Goal: Download file/media

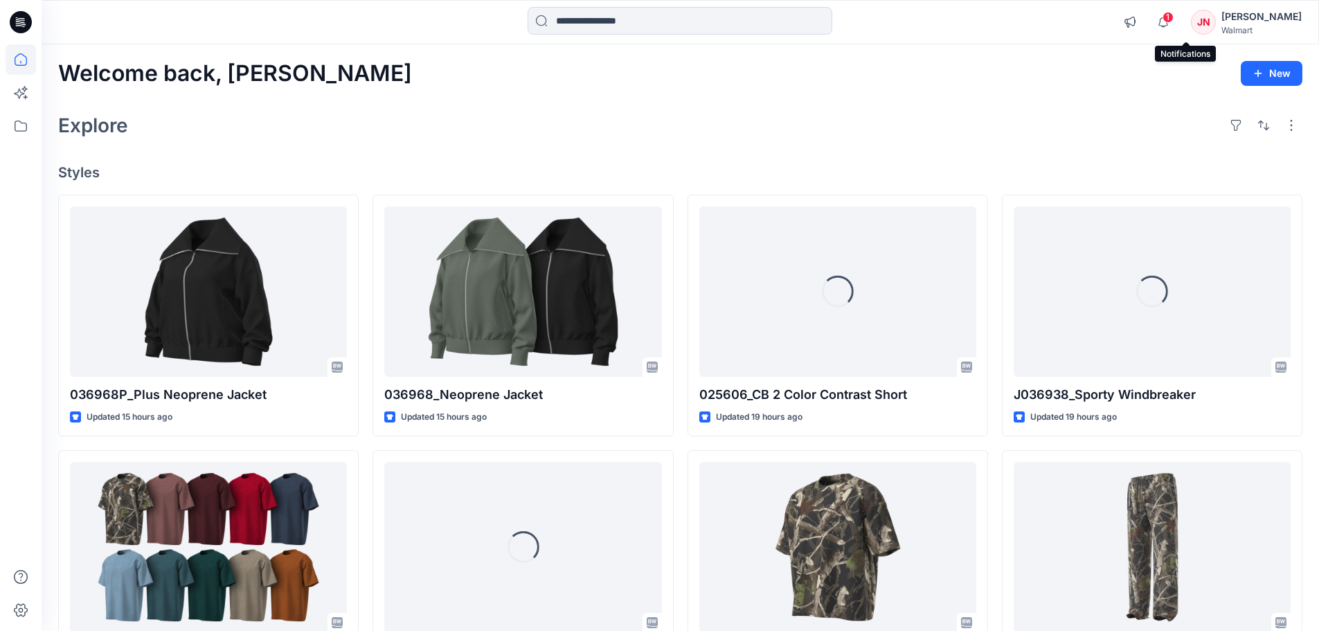
click at [1174, 20] on span "1" at bounding box center [1168, 17] width 11 height 11
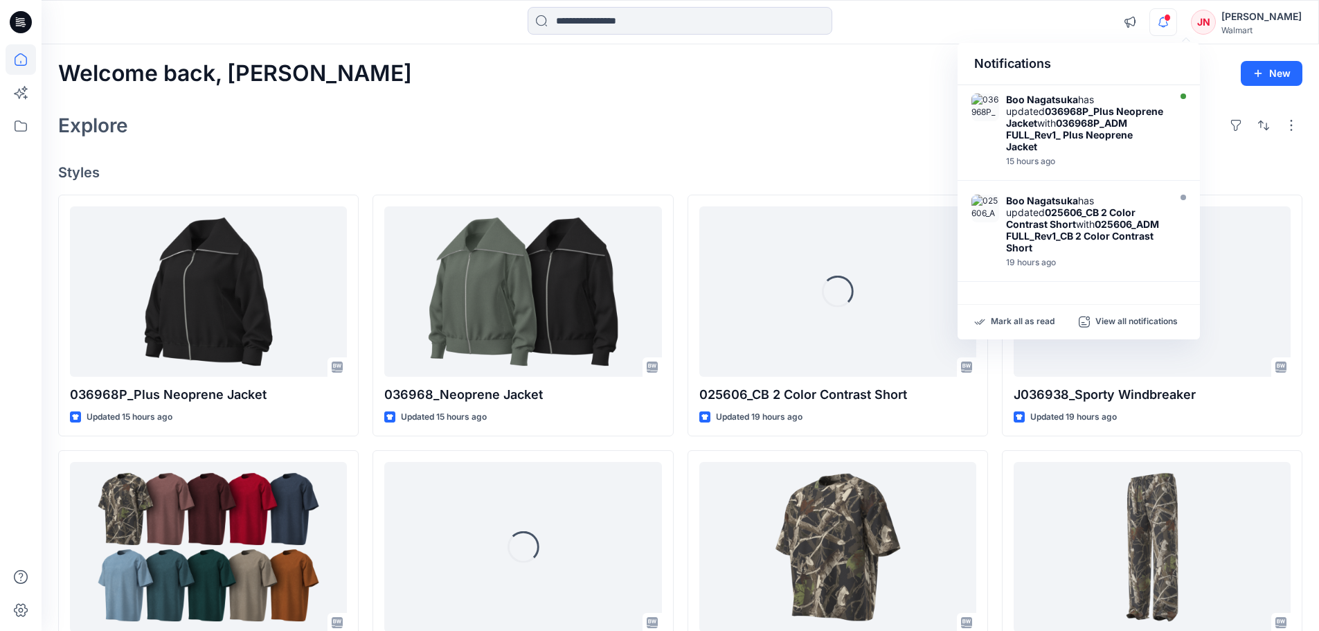
click at [1109, 25] on div "Notifications Boo Nagatsuka has updated 036968P_Plus Neoprene Jacket with 03696…" at bounding box center [680, 22] width 1277 height 30
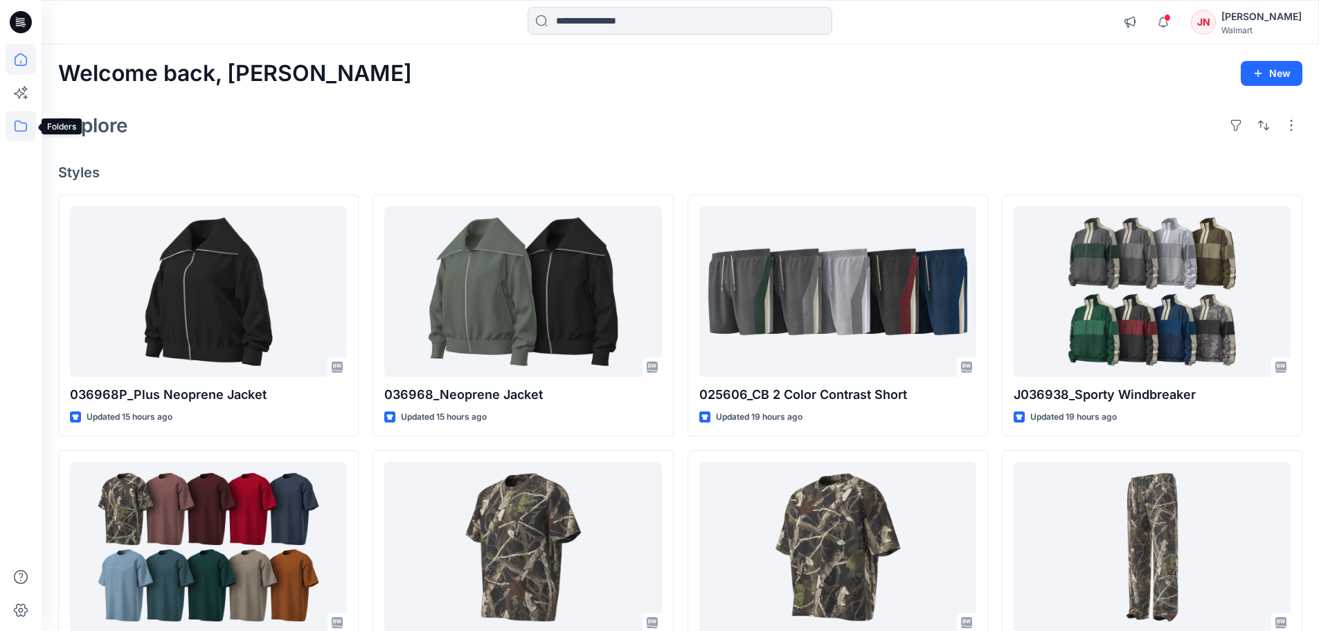
click at [22, 126] on icon at bounding box center [21, 126] width 30 height 30
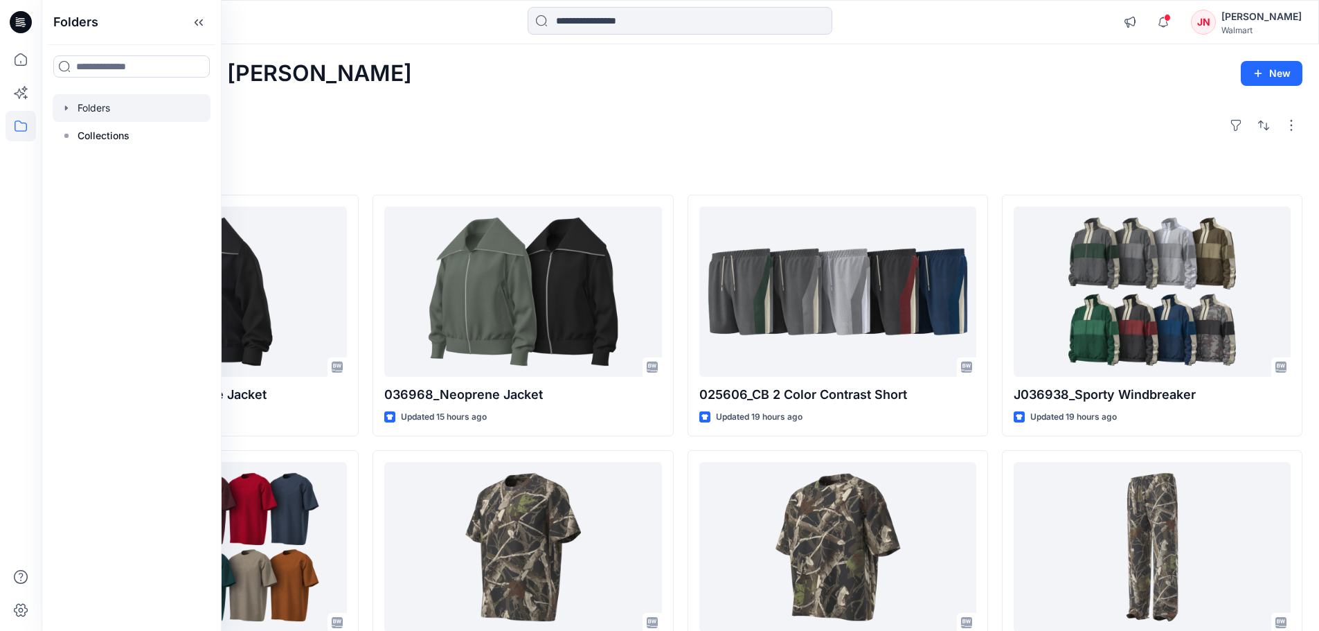
click at [97, 101] on div at bounding box center [132, 108] width 158 height 28
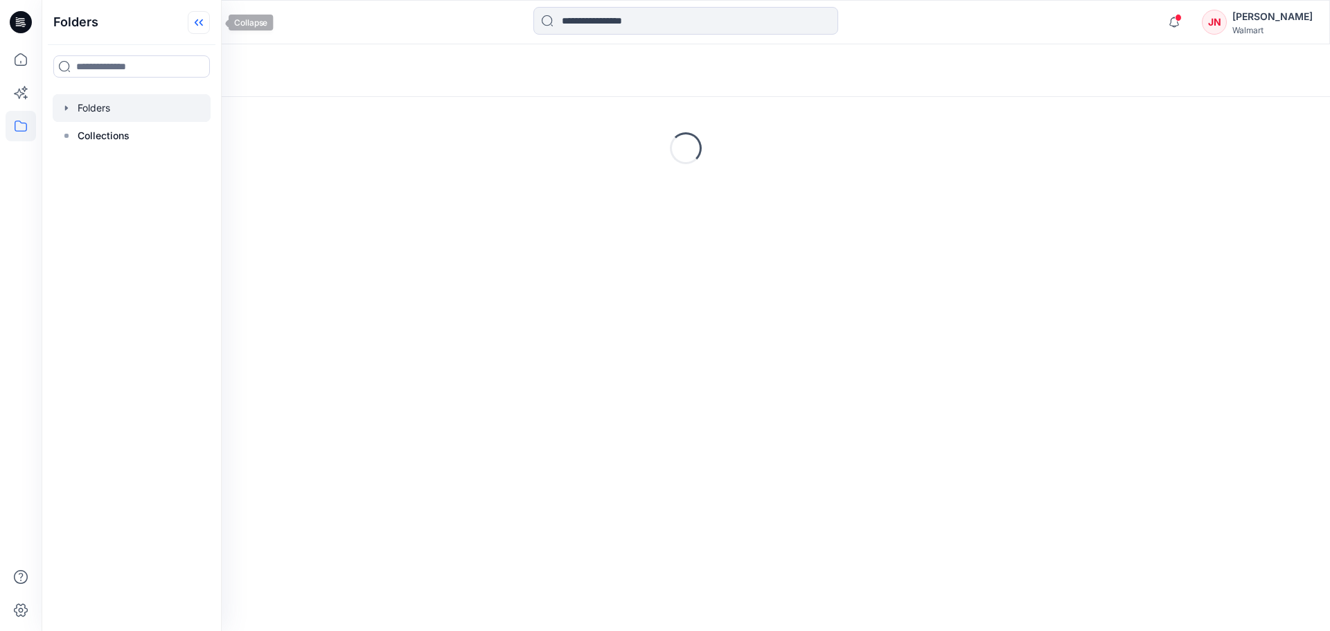
click at [210, 19] on icon at bounding box center [199, 22] width 22 height 23
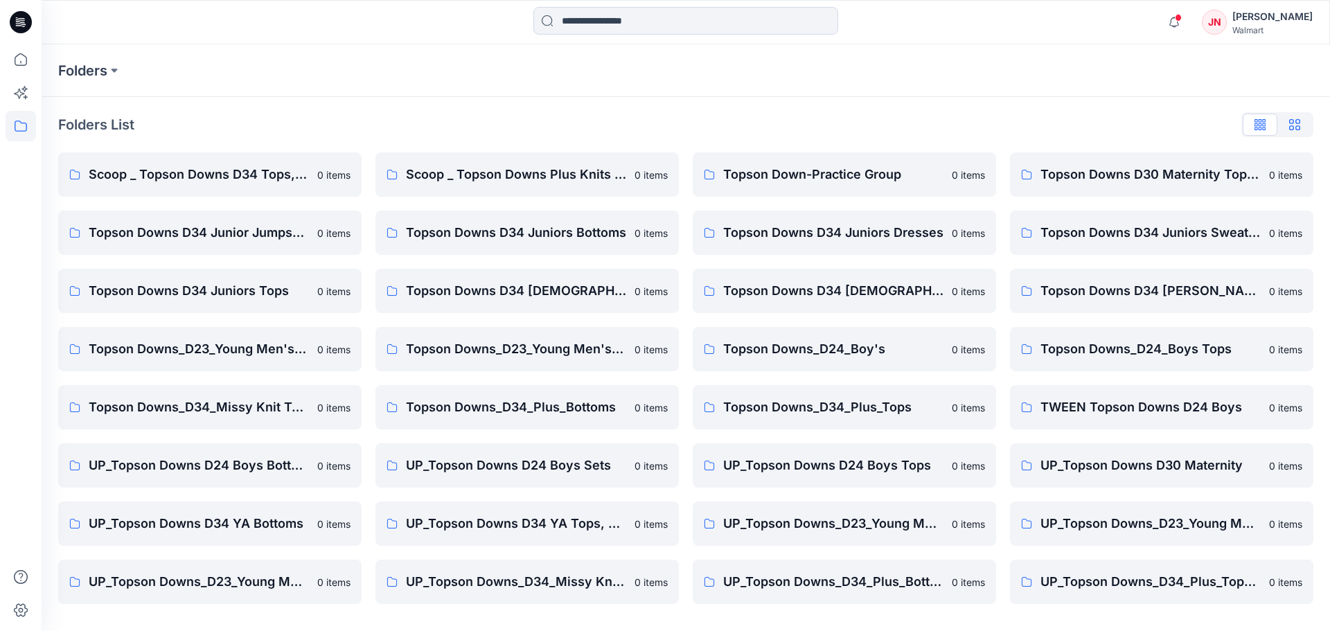
click at [1306, 127] on button "button" at bounding box center [1294, 125] width 35 height 22
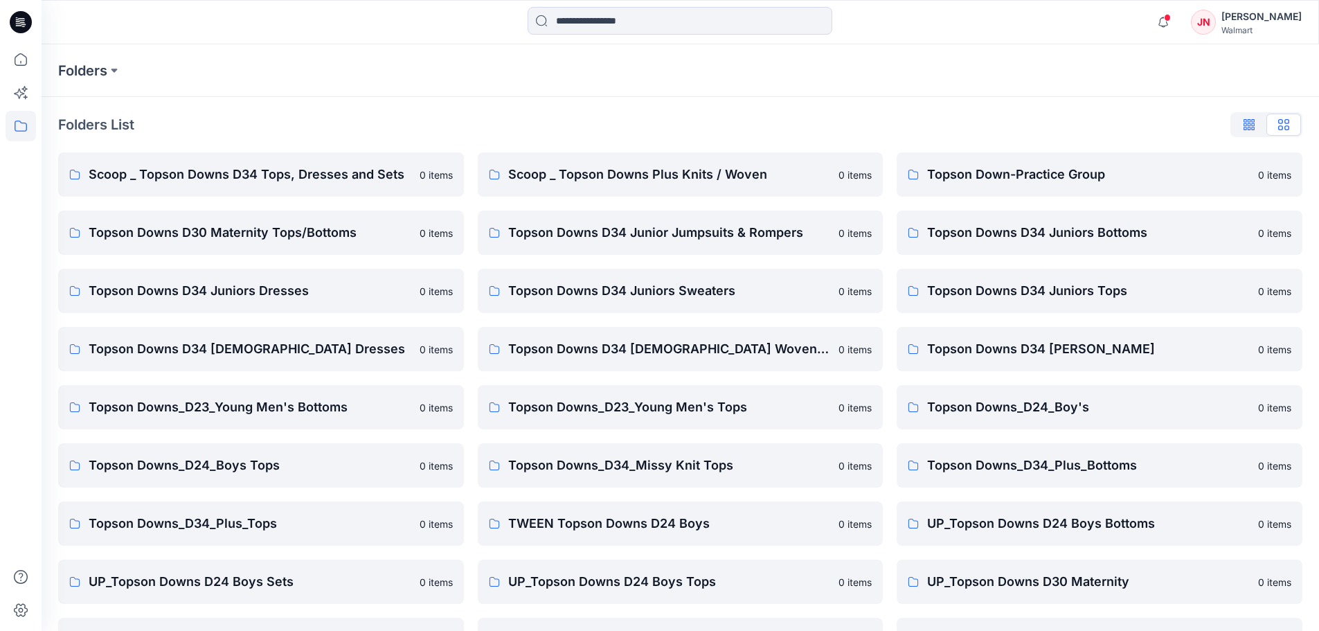
click at [1252, 124] on icon "button" at bounding box center [1252, 122] width 3 height 7
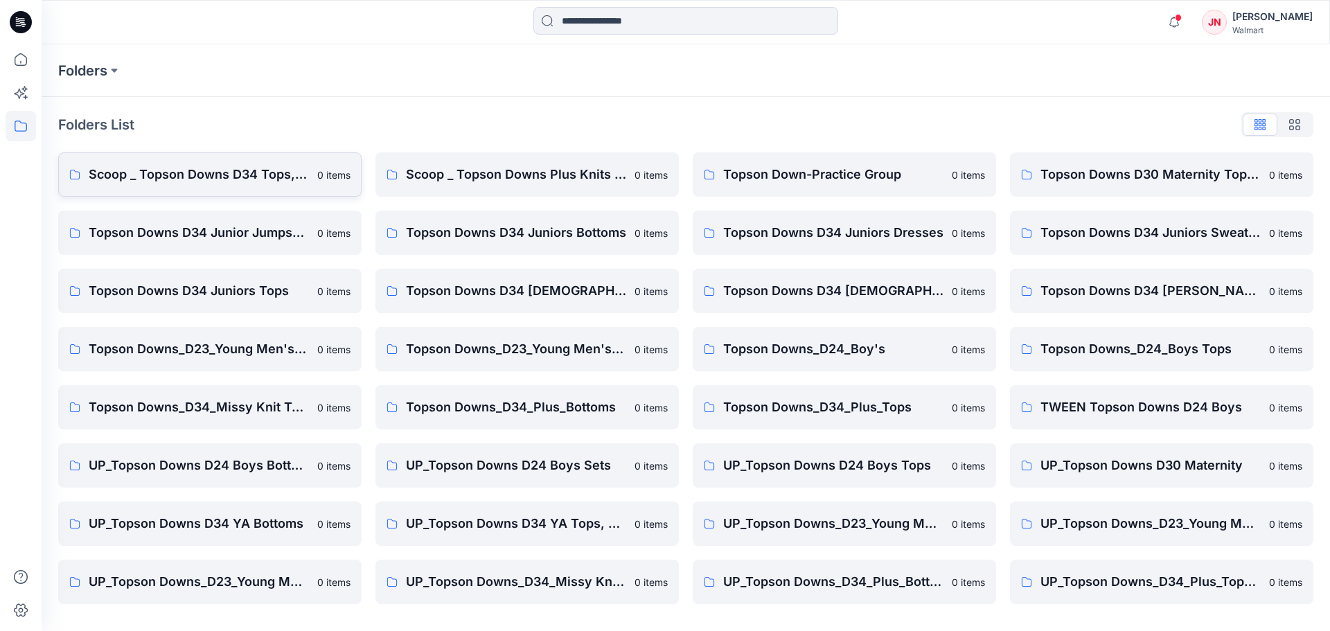
click at [283, 170] on p "Scoop _ Topson Downs D34 Tops, Dresses and Sets" at bounding box center [199, 174] width 220 height 19
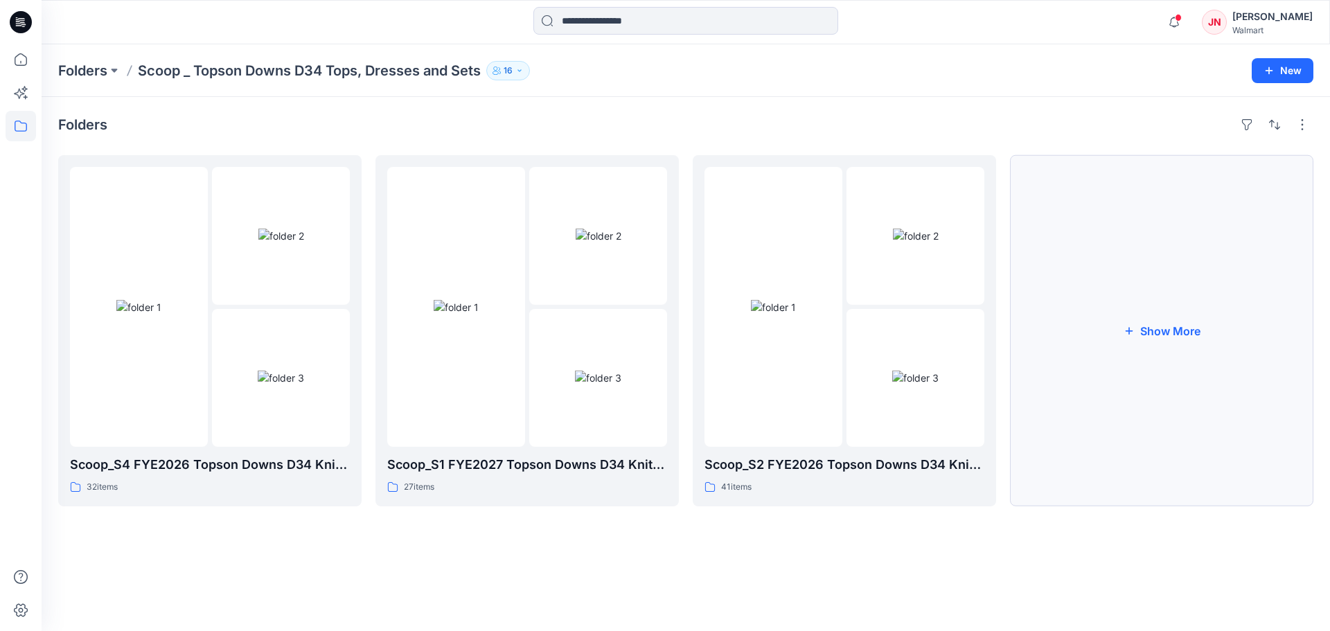
click at [1054, 476] on button "Show More" at bounding box center [1161, 330] width 303 height 351
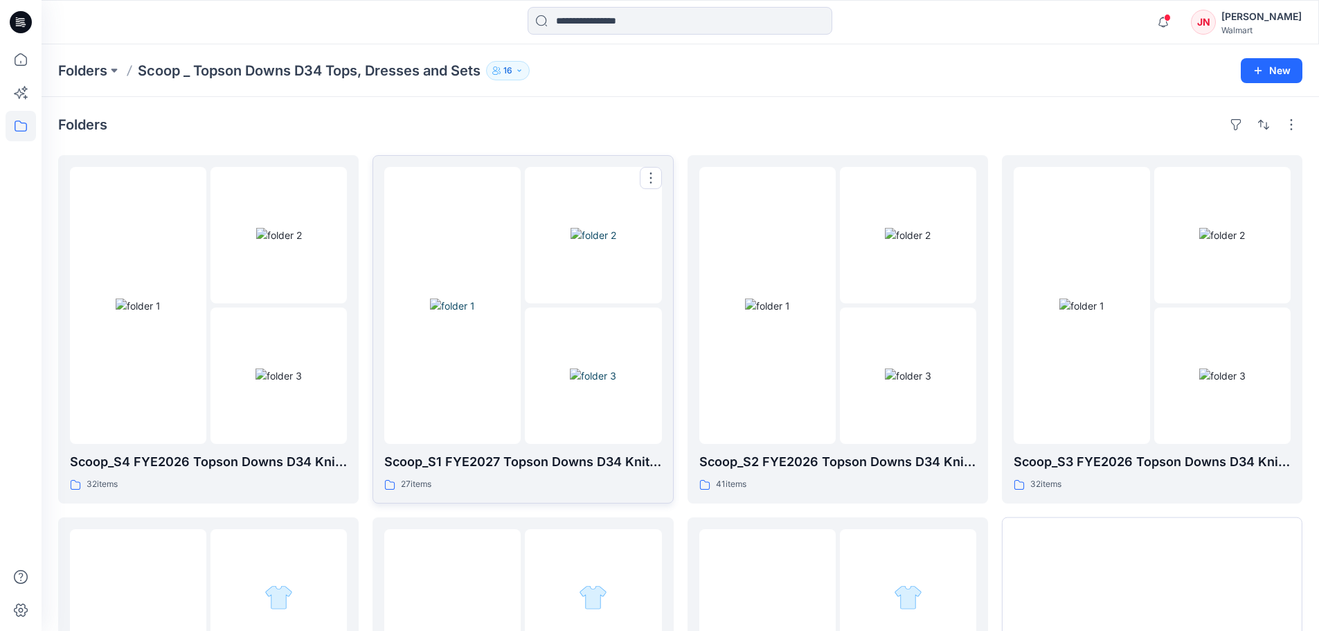
click at [570, 383] on img at bounding box center [593, 375] width 46 height 15
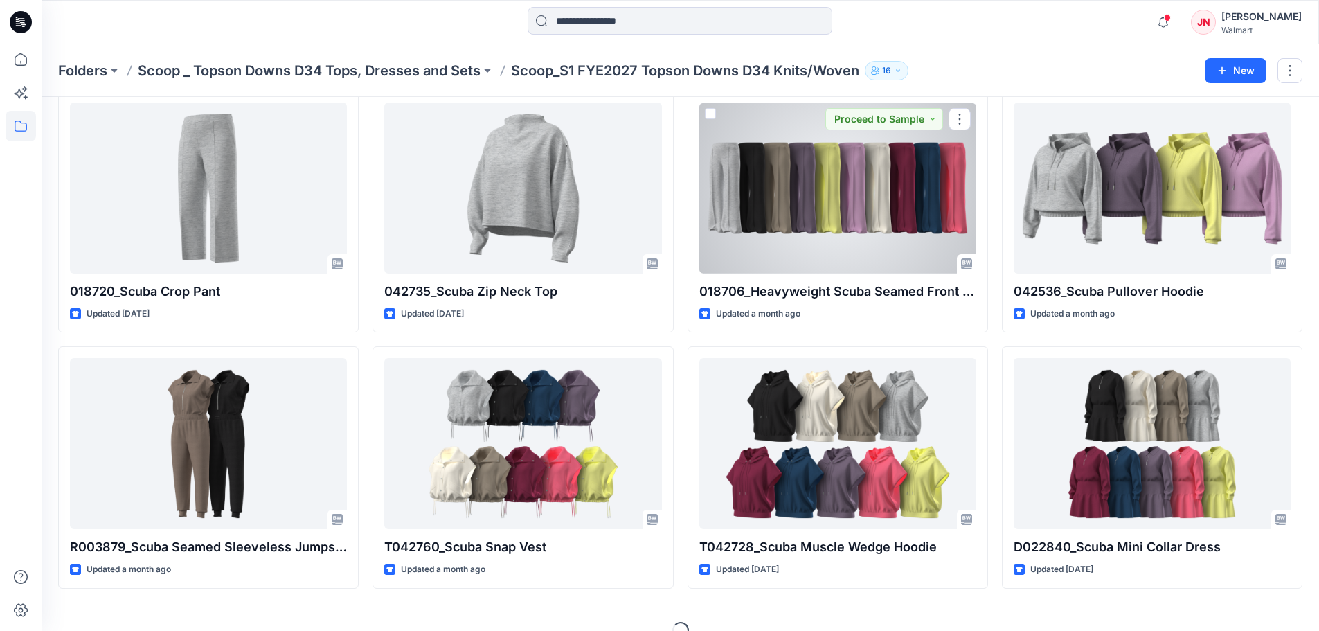
scroll to position [344, 0]
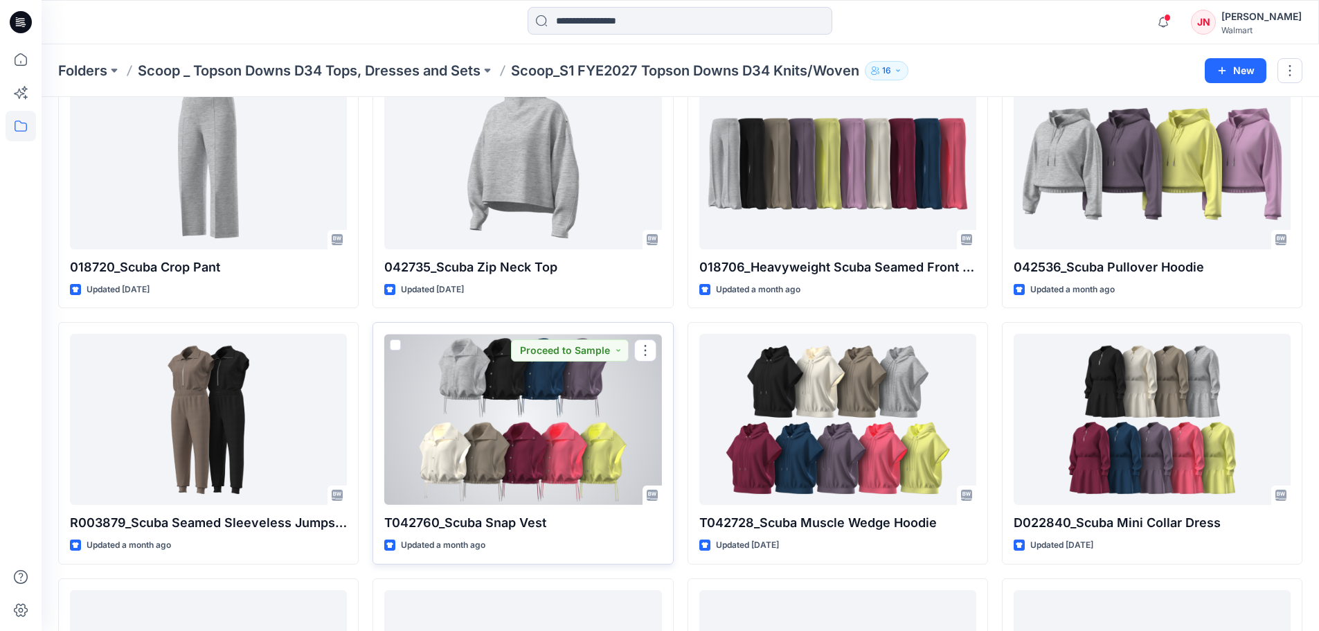
click at [625, 418] on div at bounding box center [522, 419] width 277 height 171
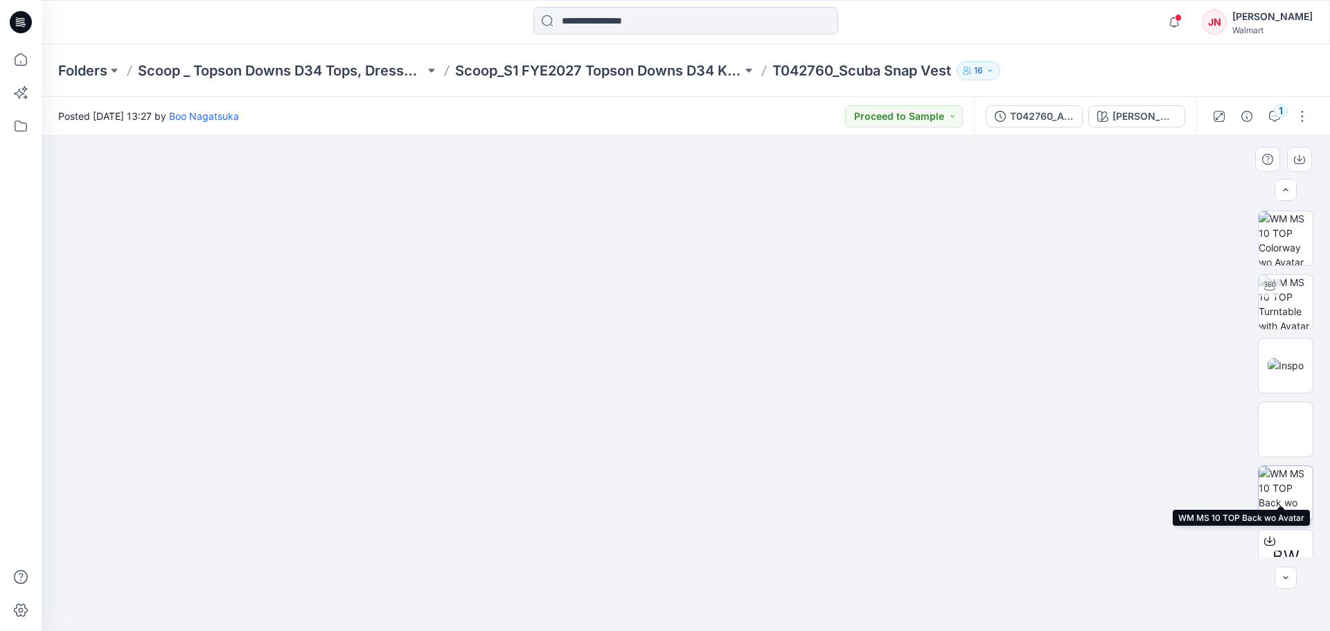
scroll to position [69, 0]
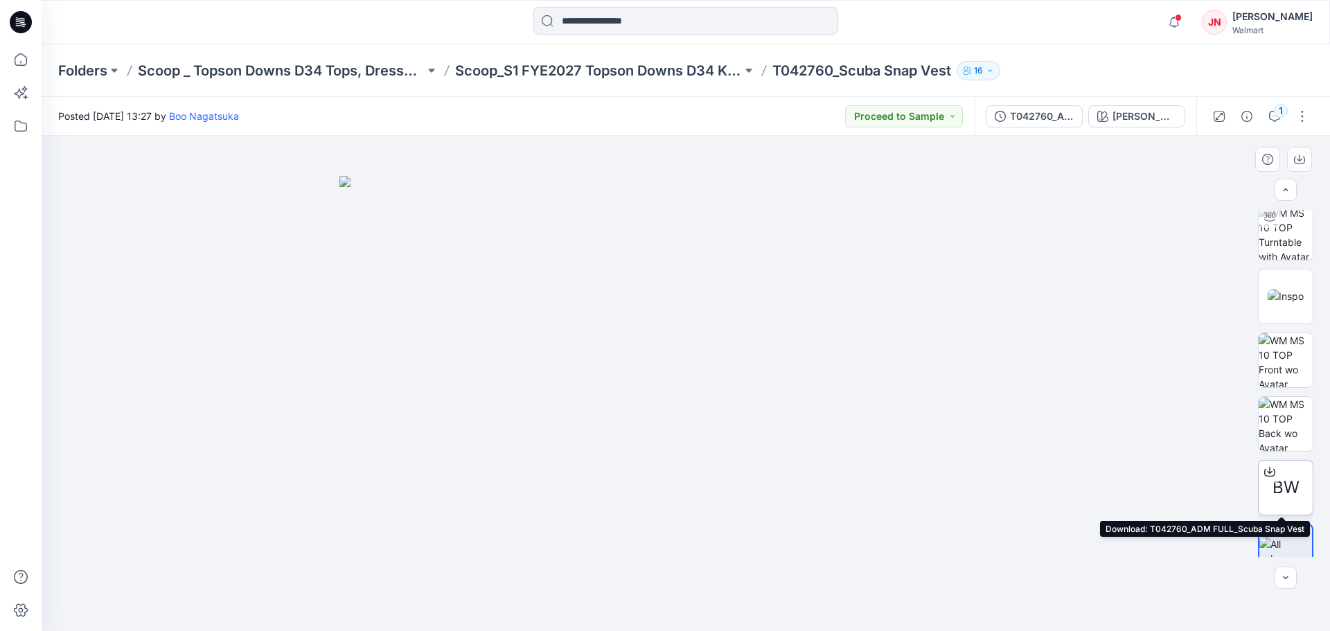
click at [1264, 470] on icon at bounding box center [1269, 471] width 11 height 11
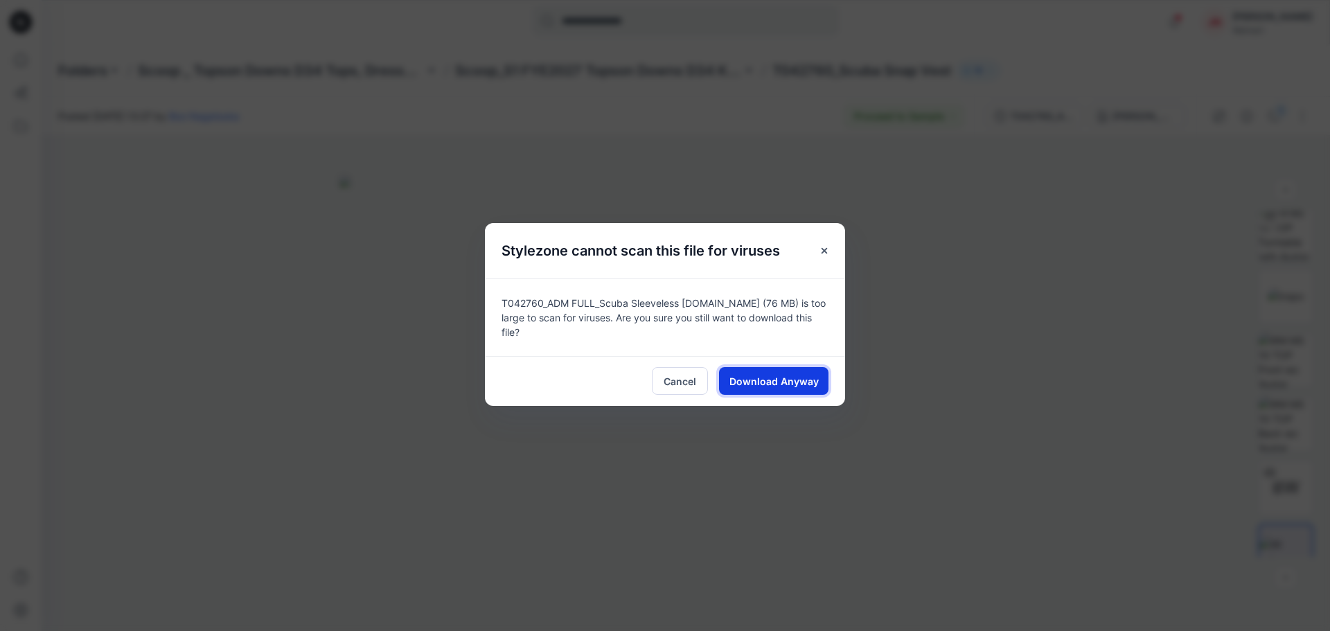
click at [806, 376] on span "Download Anyway" at bounding box center [773, 381] width 89 height 15
